Goal: Transaction & Acquisition: Purchase product/service

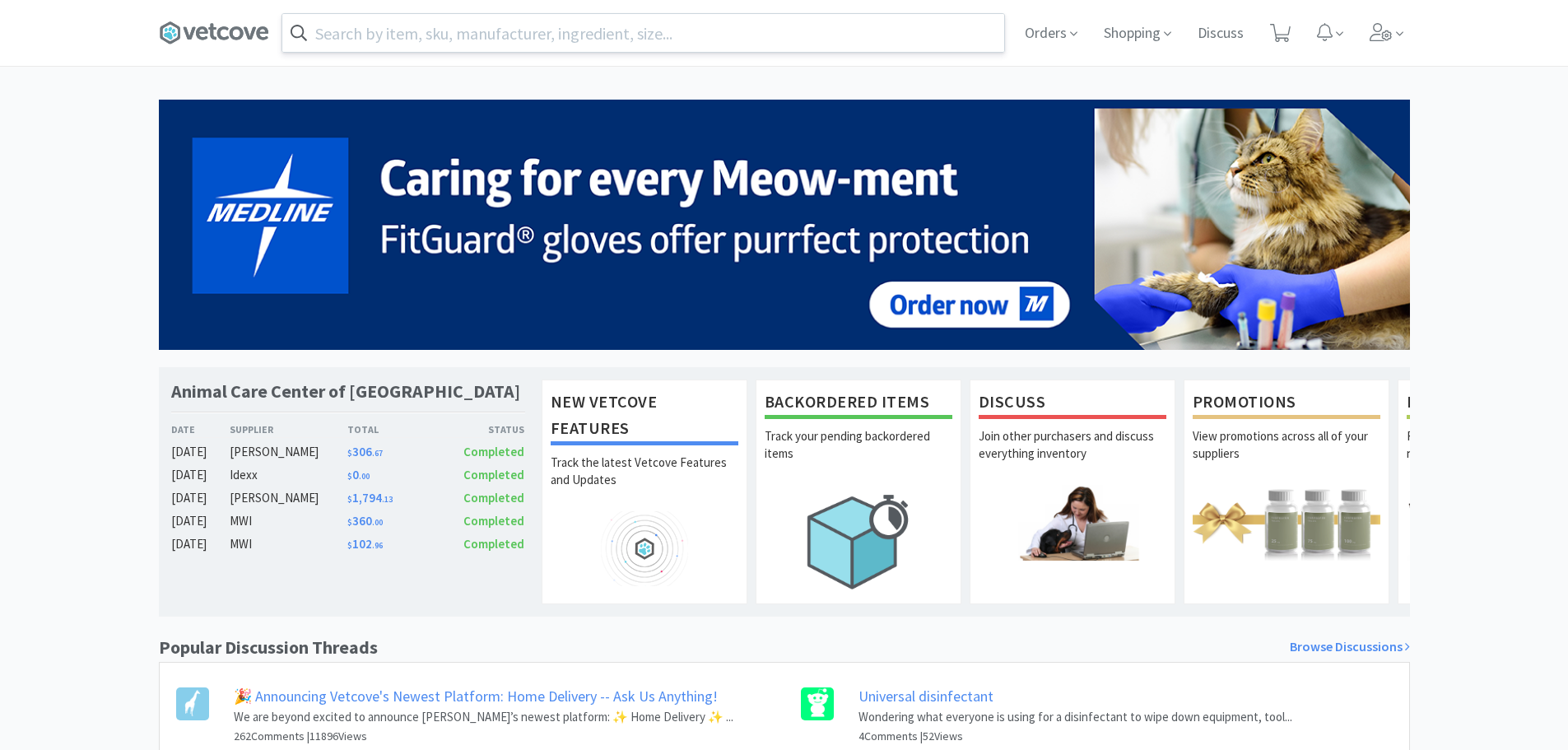
click at [438, 34] on input "text" at bounding box center [644, 32] width 722 height 38
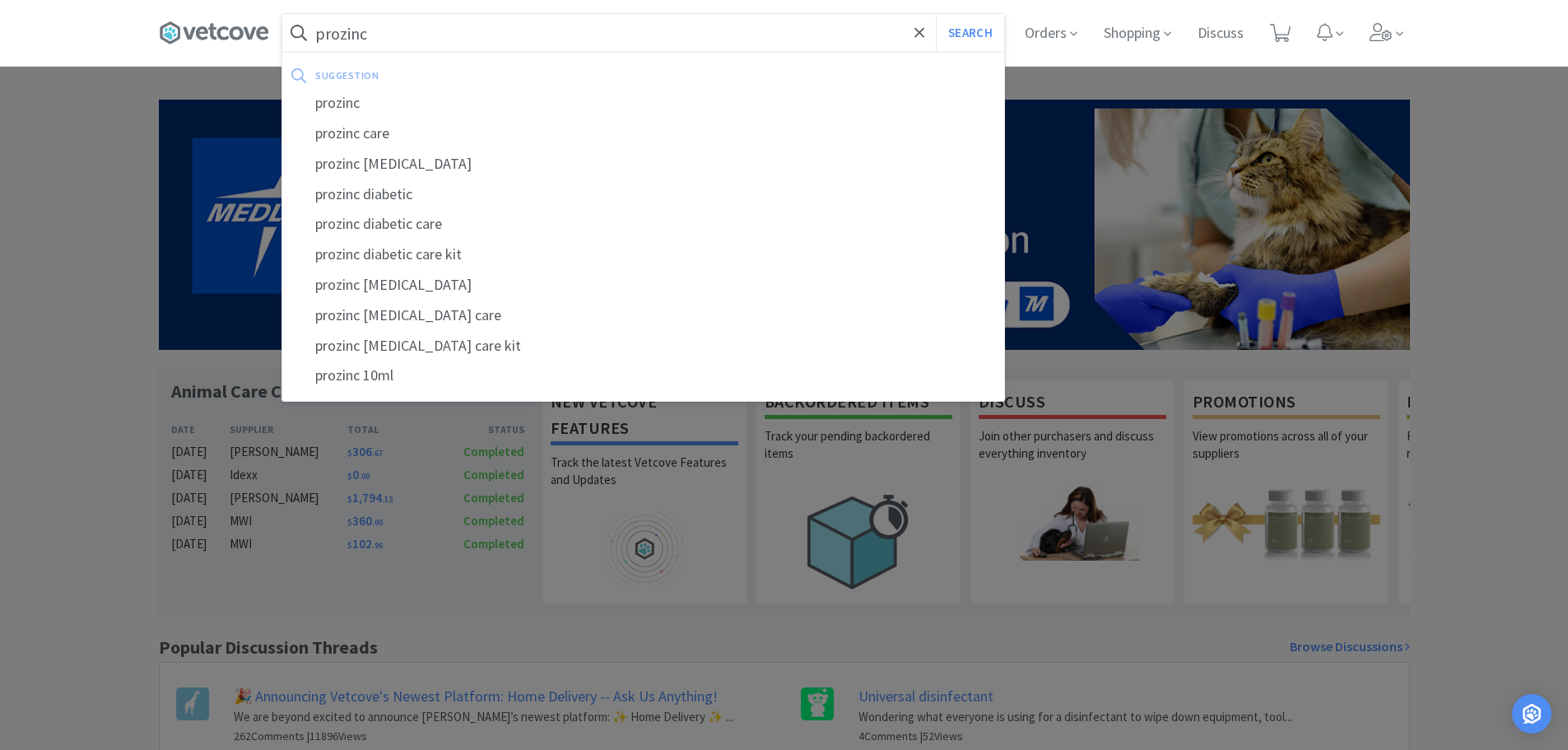
type input "prozinc"
click at [936, 14] on button "Search" at bounding box center [970, 32] width 68 height 38
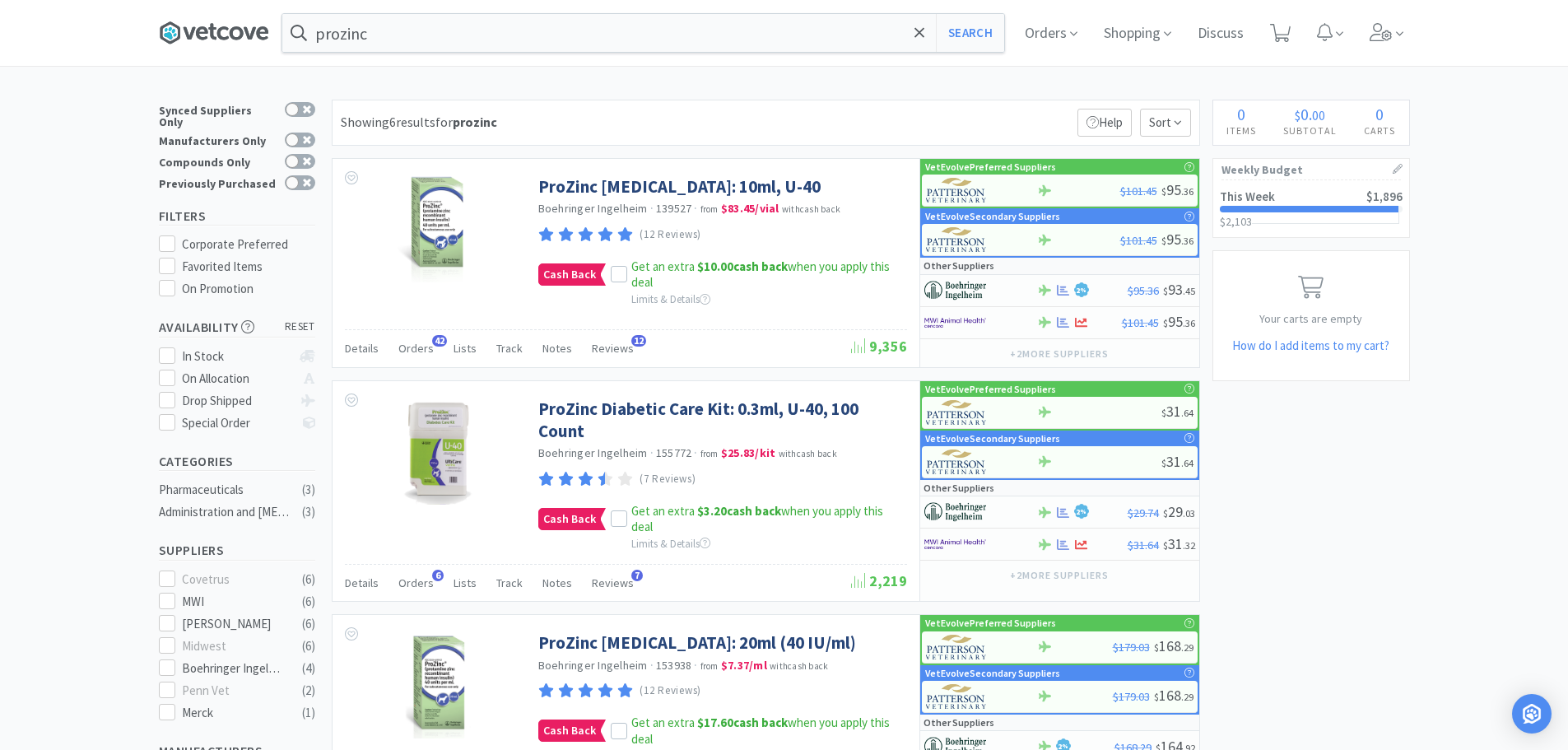
click at [195, 33] on icon at bounding box center [189, 33] width 13 height 13
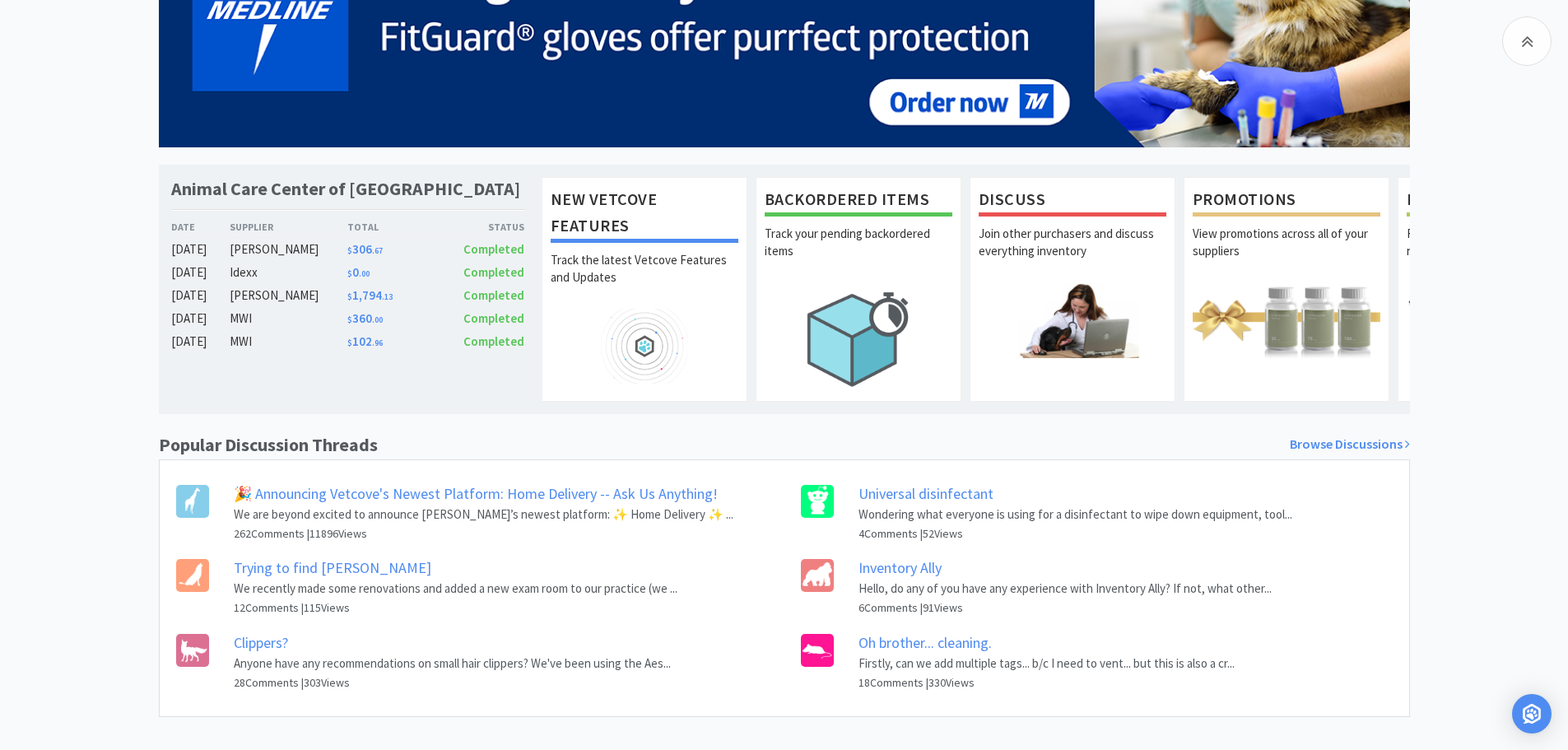
scroll to position [232, 0]
